Goal: Information Seeking & Learning: Learn about a topic

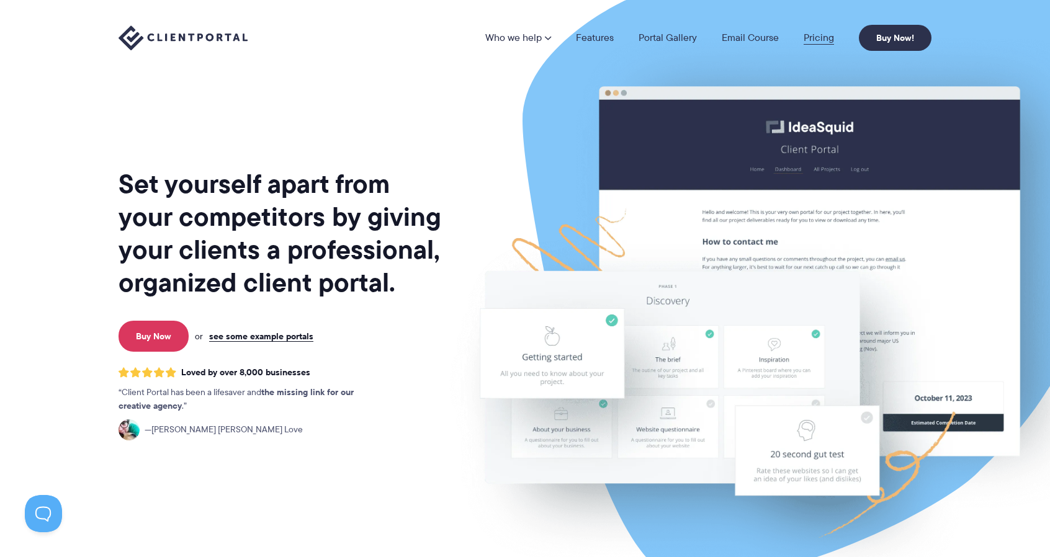
click at [816, 38] on link "Pricing" at bounding box center [819, 38] width 30 height 10
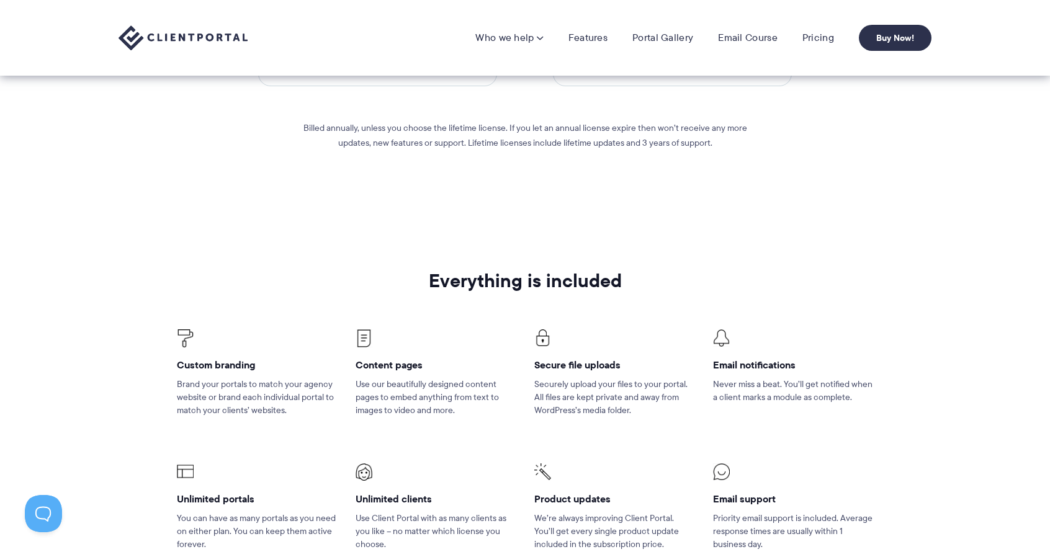
scroll to position [589, 0]
click at [592, 37] on link "Features" at bounding box center [588, 38] width 39 height 12
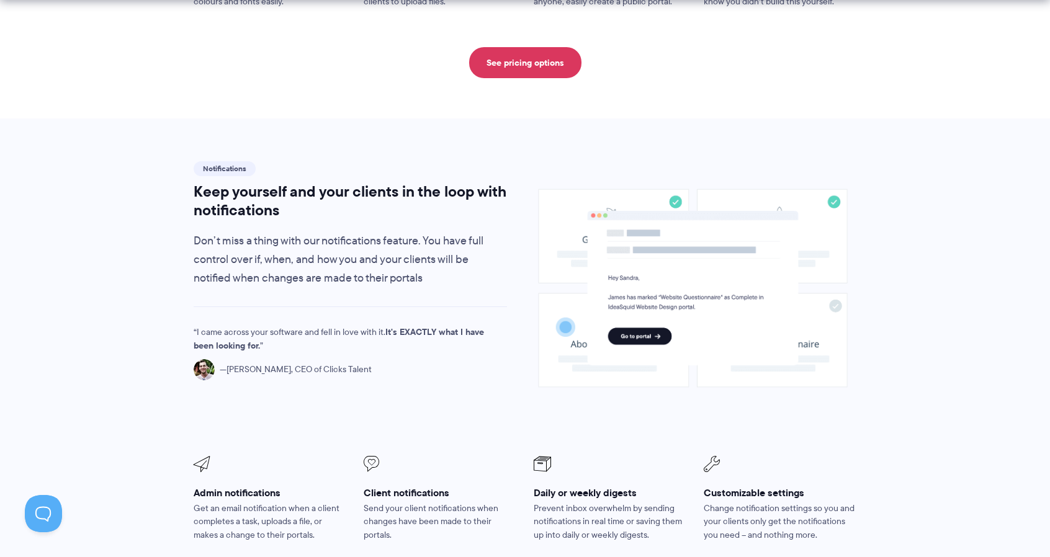
scroll to position [788, 0]
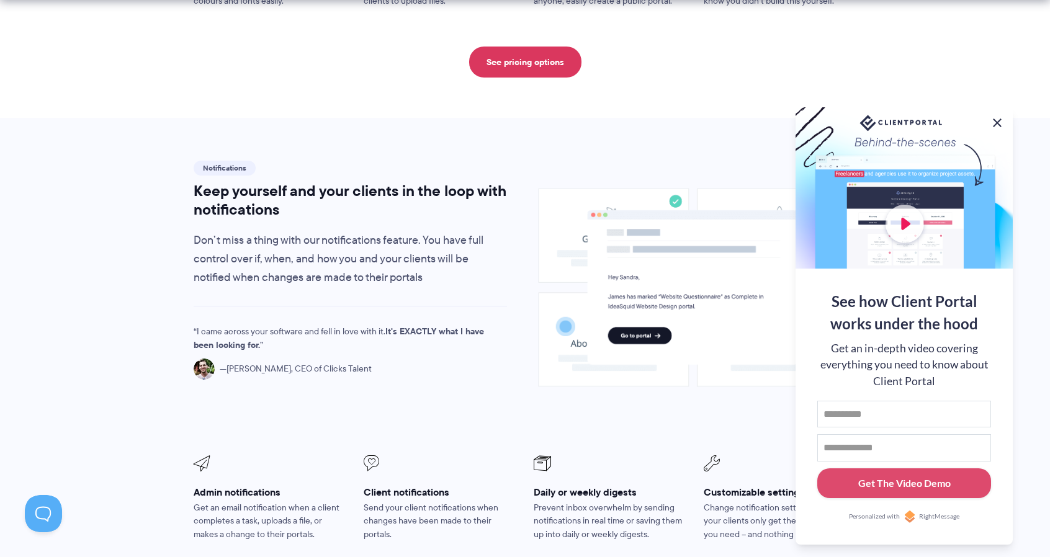
click at [998, 122] on button at bounding box center [997, 122] width 15 height 15
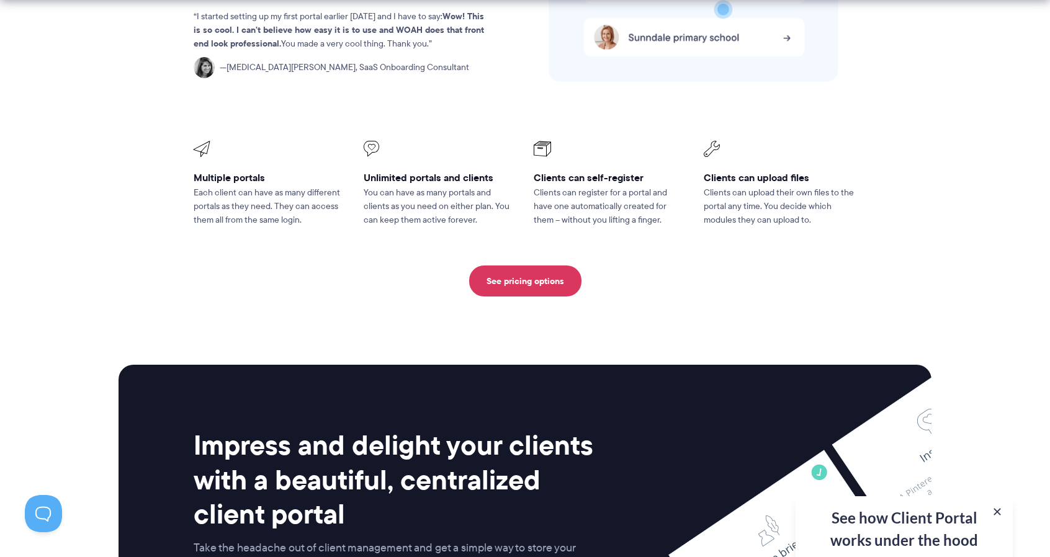
scroll to position [3275, 0]
